Goal: Task Accomplishment & Management: Use online tool/utility

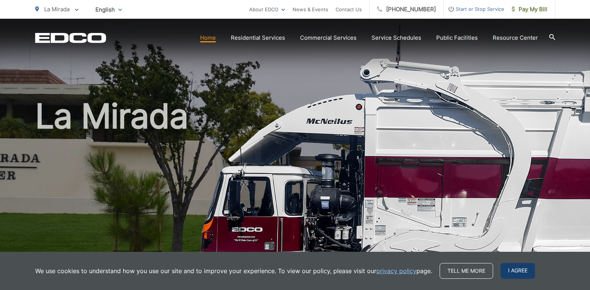
click at [517, 273] on span "I agree" at bounding box center [518, 271] width 34 height 16
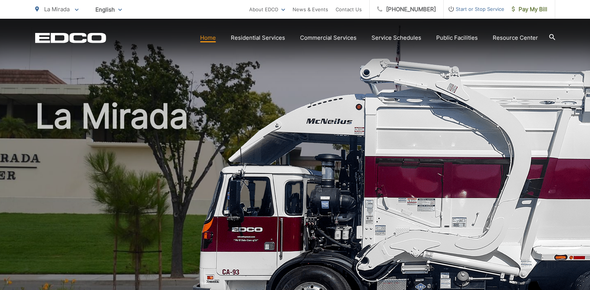
drag, startPoint x: 590, startPoint y: 21, endPoint x: 592, endPoint y: 29, distance: 9.0
click at [590, 29] on html "Home Back Home Residential Services Overview Curbside Pickup Recycling Organic …" at bounding box center [295, 145] width 590 height 290
click at [208, 39] on link "Home" at bounding box center [208, 37] width 16 height 9
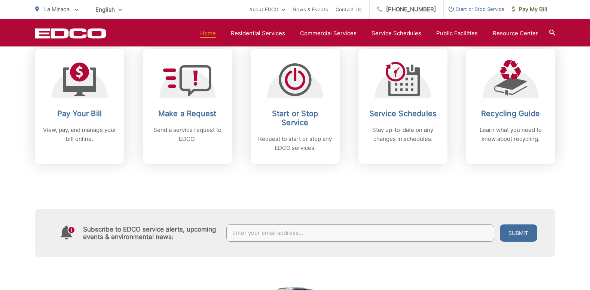
scroll to position [326, 0]
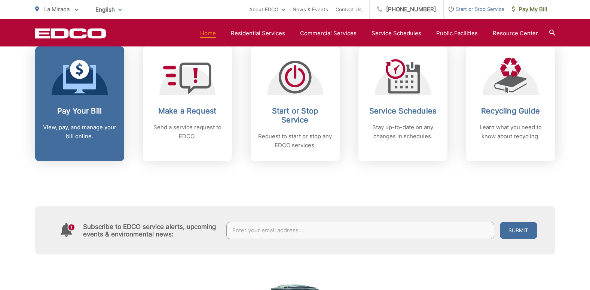
click at [78, 135] on p "View, pay, and manage your bill online." at bounding box center [80, 132] width 74 height 18
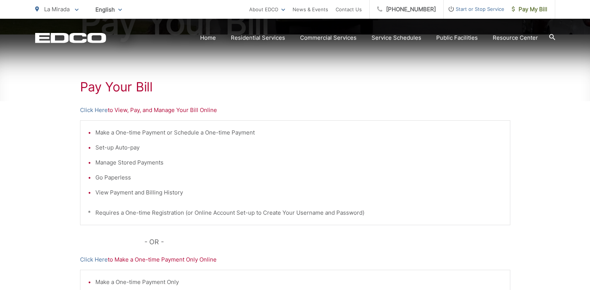
scroll to position [117, 0]
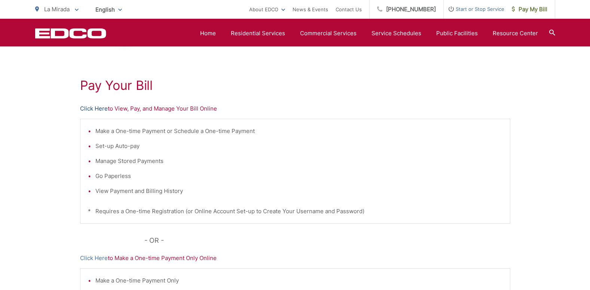
click at [94, 108] on link "Click Here" at bounding box center [94, 108] width 28 height 9
